Goal: Information Seeking & Learning: Learn about a topic

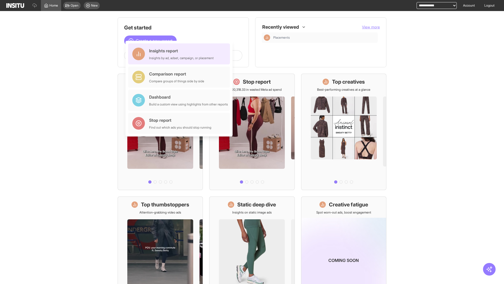
click at [180, 54] on div "Insights report Insights by ad, adset, campaign, or placement" at bounding box center [181, 54] width 65 height 13
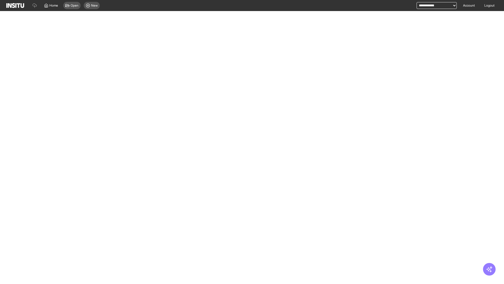
select select "**"
